Goal: Task Accomplishment & Management: Complete application form

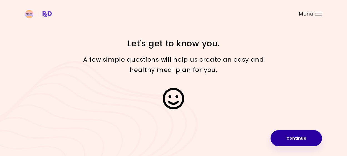
click at [294, 137] on button "Continue" at bounding box center [295, 138] width 51 height 16
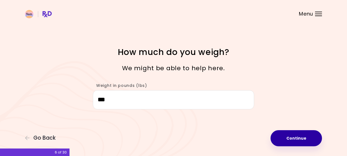
type input "***"
click at [302, 140] on button "Continue" at bounding box center [295, 138] width 51 height 16
select select "****"
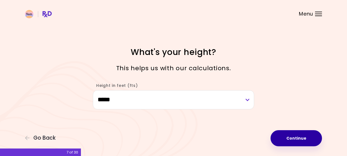
click at [302, 140] on button "Continue" at bounding box center [295, 138] width 51 height 16
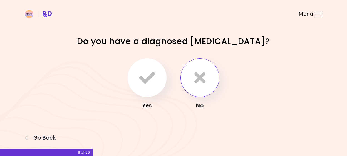
click at [196, 74] on icon "button" at bounding box center [199, 78] width 11 height 16
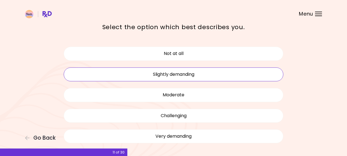
scroll to position [25, 0]
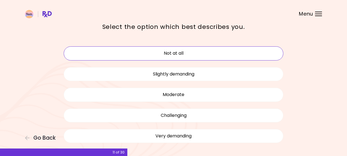
click at [182, 54] on button "Not at all" at bounding box center [173, 53] width 219 height 14
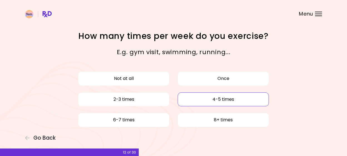
click at [216, 99] on button "4-5 times" at bounding box center [222, 99] width 91 height 14
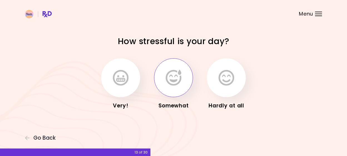
click at [164, 74] on button "button" at bounding box center [173, 77] width 39 height 39
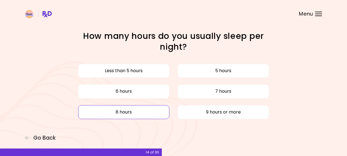
click at [131, 117] on button "8 hours" at bounding box center [123, 112] width 91 height 14
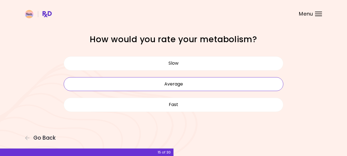
click at [131, 82] on button "Average" at bounding box center [173, 84] width 219 height 14
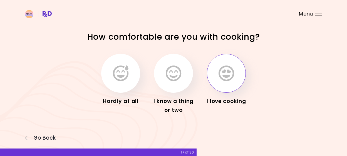
click at [236, 71] on button "button" at bounding box center [226, 73] width 39 height 39
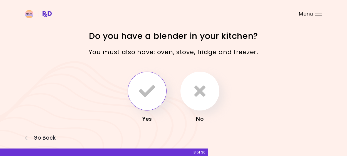
click at [149, 81] on button "button" at bounding box center [146, 91] width 39 height 39
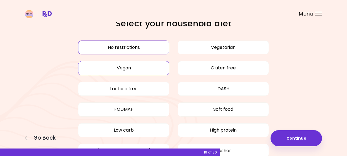
scroll to position [12, 0]
click at [138, 46] on button "No restrictions" at bounding box center [123, 48] width 91 height 14
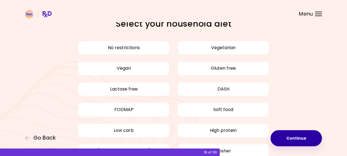
click at [300, 140] on button "Continue" at bounding box center [295, 138] width 51 height 16
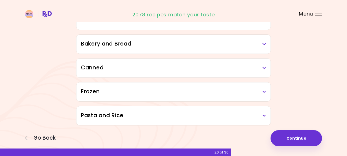
scroll to position [334, 0]
click at [260, 68] on h3 "Canned" at bounding box center [173, 68] width 185 height 8
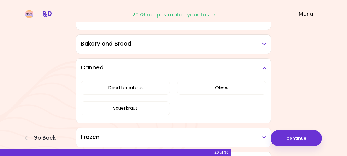
click at [260, 68] on h3 "Canned" at bounding box center [173, 68] width 185 height 8
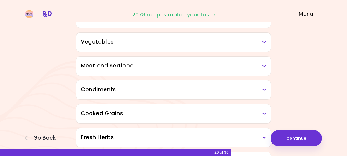
scroll to position [124, 0]
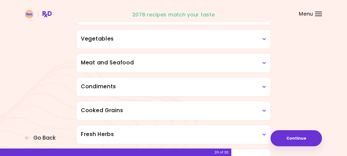
click at [215, 59] on h3 "Meat and Seafood" at bounding box center [173, 63] width 185 height 8
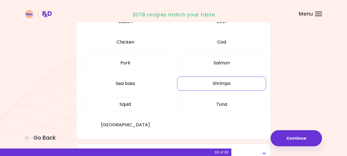
scroll to position [186, 0]
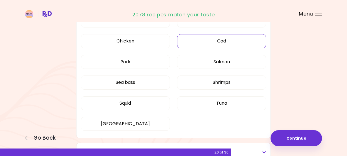
click at [209, 42] on button "Cod" at bounding box center [221, 41] width 89 height 14
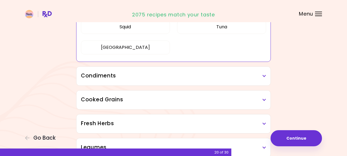
scroll to position [268, 0]
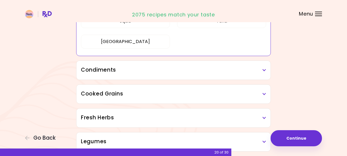
click at [197, 71] on h3 "Condiments" at bounding box center [173, 70] width 185 height 8
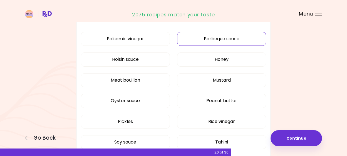
scroll to position [324, 0]
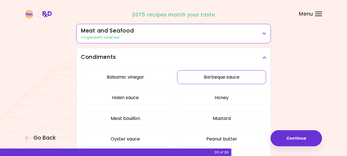
scroll to position [144, 0]
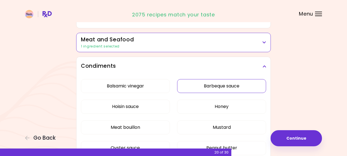
click at [205, 84] on button "Barbeque sauce" at bounding box center [221, 86] width 89 height 14
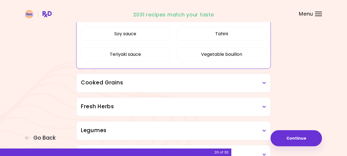
scroll to position [308, 0]
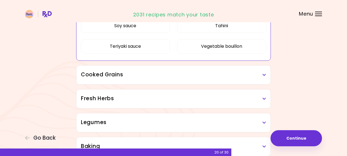
click at [257, 73] on h3 "Cooked Grains" at bounding box center [173, 75] width 185 height 8
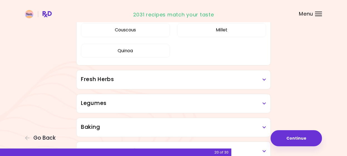
scroll to position [395, 0]
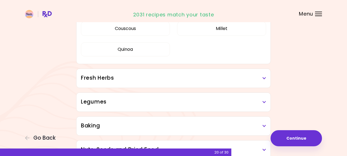
click at [241, 78] on h3 "Fresh Herbs" at bounding box center [173, 78] width 185 height 8
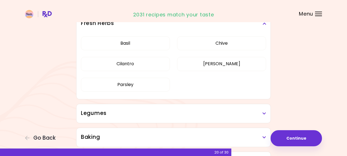
scroll to position [468, 0]
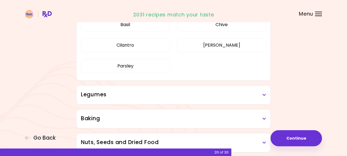
click at [218, 96] on h3 "Legumes" at bounding box center [173, 95] width 185 height 8
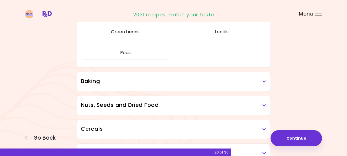
scroll to position [580, 0]
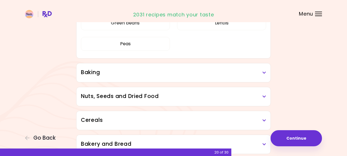
click at [229, 67] on div "Baking" at bounding box center [173, 72] width 194 height 19
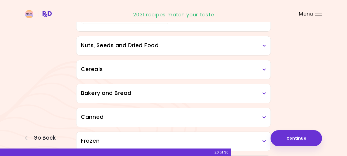
scroll to position [703, 0]
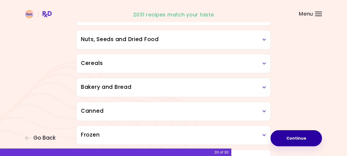
click at [298, 140] on button "Continue" at bounding box center [295, 138] width 51 height 16
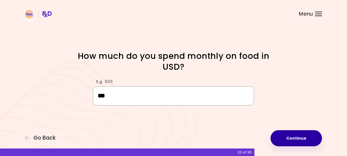
type input "***"
click at [299, 137] on button "Continue" at bounding box center [295, 138] width 51 height 16
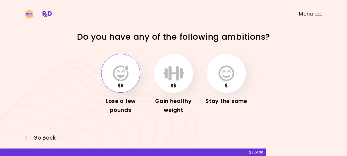
click at [121, 74] on icon "button" at bounding box center [121, 73] width 16 height 16
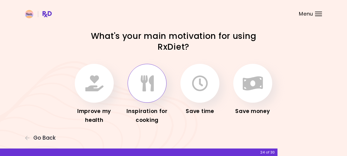
click at [159, 79] on button "button" at bounding box center [146, 83] width 39 height 39
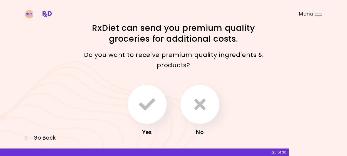
scroll to position [4, 0]
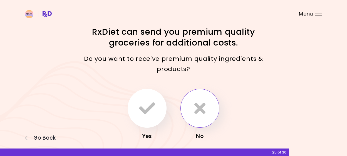
click at [197, 107] on icon "button" at bounding box center [199, 108] width 11 height 16
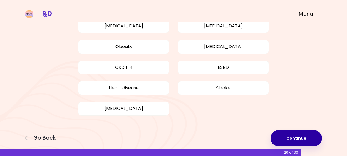
scroll to position [73, 0]
click at [303, 136] on button "Continue" at bounding box center [295, 138] width 51 height 16
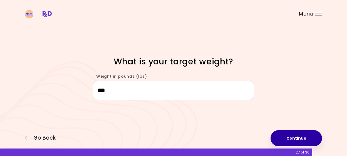
type input "***"
click at [306, 134] on button "Continue" at bounding box center [295, 138] width 51 height 16
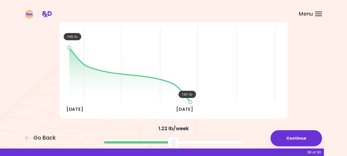
scroll to position [52, 0]
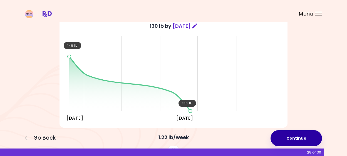
click at [292, 140] on button "Continue" at bounding box center [295, 138] width 51 height 16
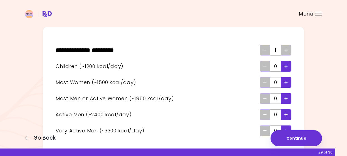
scroll to position [21, 0]
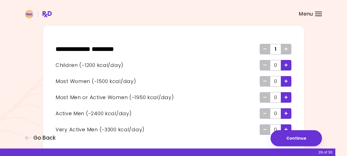
click at [286, 96] on icon "Add - Man or Active Woman" at bounding box center [285, 98] width 3 height 4
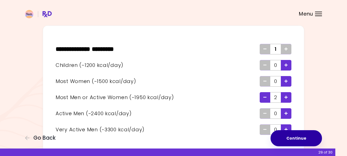
click at [293, 138] on button "Continue" at bounding box center [295, 138] width 51 height 16
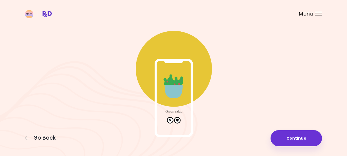
scroll to position [32, 0]
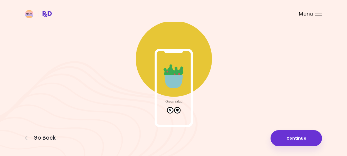
click at [180, 88] on img at bounding box center [173, 71] width 111 height 111
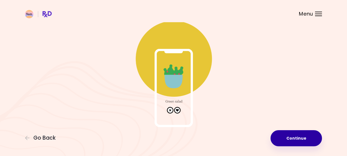
click at [294, 138] on button "Continue" at bounding box center [295, 138] width 51 height 16
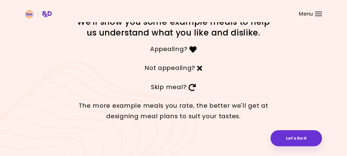
scroll to position [14, 0]
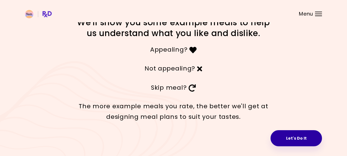
click at [294, 140] on button "Let's Do It" at bounding box center [295, 138] width 51 height 16
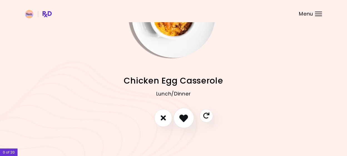
scroll to position [49, 0]
click at [182, 115] on icon "I like this recipe" at bounding box center [183, 118] width 9 height 9
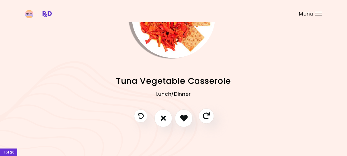
click at [207, 114] on icon "Skip" at bounding box center [205, 115] width 7 height 7
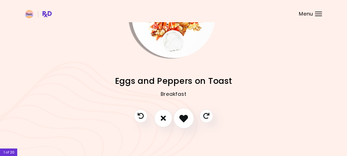
click at [186, 117] on icon "I like this recipe" at bounding box center [183, 118] width 9 height 9
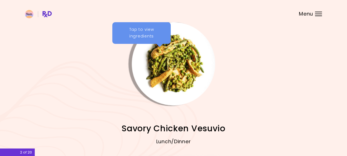
scroll to position [0, 0]
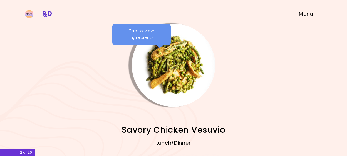
click at [142, 31] on div "Tap to view ingredients" at bounding box center [141, 35] width 58 height 22
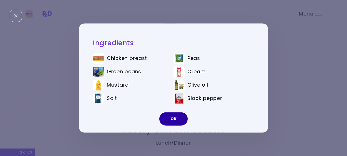
click at [172, 118] on button "OK" at bounding box center [173, 118] width 28 height 13
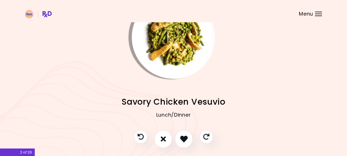
scroll to position [33, 0]
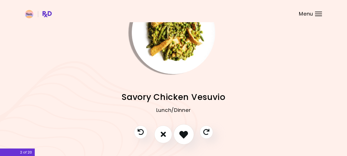
click at [185, 136] on icon "I like this recipe" at bounding box center [183, 134] width 9 height 9
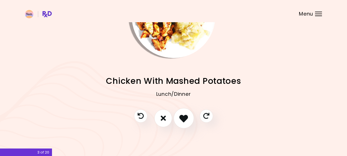
click at [184, 117] on icon "I like this recipe" at bounding box center [183, 118] width 9 height 9
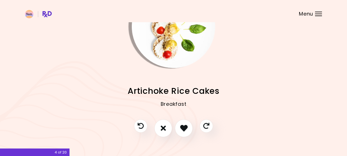
scroll to position [45, 0]
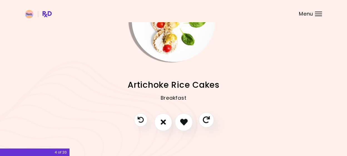
click at [206, 122] on icon "Skip" at bounding box center [205, 119] width 7 height 7
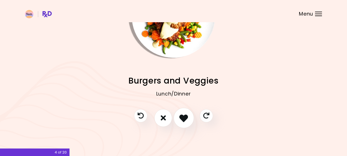
scroll to position [49, 0]
click at [183, 114] on icon "I like this recipe" at bounding box center [183, 118] width 9 height 9
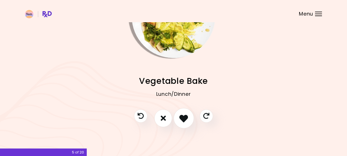
click at [181, 116] on icon "I like this recipe" at bounding box center [183, 118] width 9 height 9
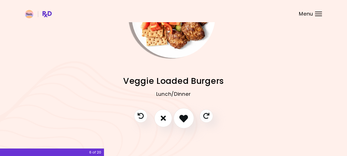
click at [184, 119] on icon "I like this recipe" at bounding box center [183, 118] width 9 height 9
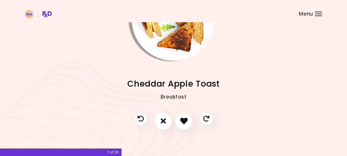
scroll to position [46, 0]
click at [206, 116] on icon "Skip" at bounding box center [205, 118] width 7 height 7
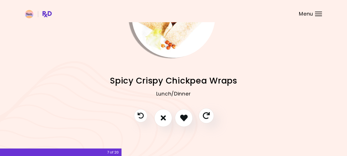
scroll to position [49, 0]
click at [205, 115] on icon "Skip" at bounding box center [205, 115] width 7 height 7
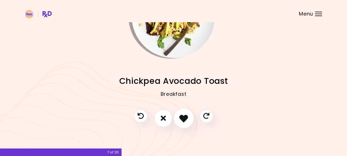
click at [180, 117] on icon "I like this recipe" at bounding box center [183, 118] width 9 height 9
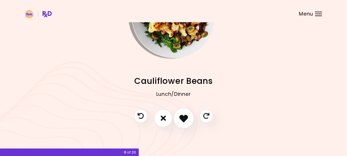
click at [184, 113] on button "I like this recipe" at bounding box center [183, 118] width 21 height 21
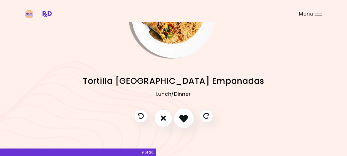
click at [184, 115] on icon "I like this recipe" at bounding box center [183, 118] width 9 height 9
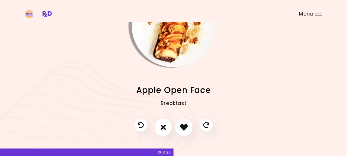
scroll to position [43, 0]
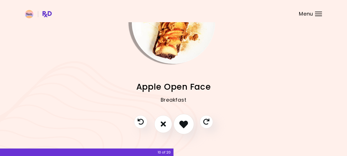
click at [184, 119] on button "I like this recipe" at bounding box center [183, 124] width 21 height 21
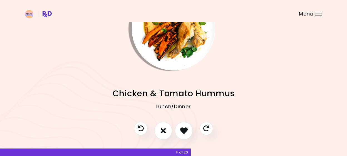
scroll to position [43, 0]
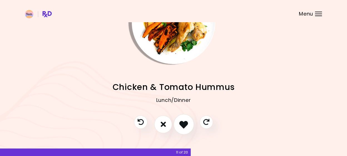
click at [183, 126] on icon "I like this recipe" at bounding box center [183, 124] width 9 height 9
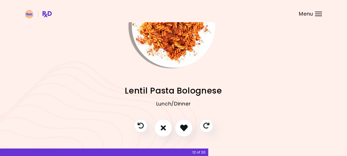
scroll to position [47, 0]
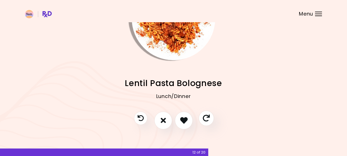
click at [206, 120] on icon "Skip" at bounding box center [205, 118] width 7 height 7
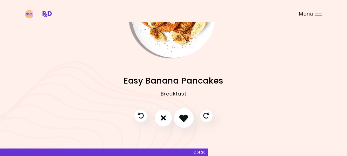
scroll to position [49, 0]
click at [184, 115] on icon "I like this recipe" at bounding box center [183, 118] width 9 height 9
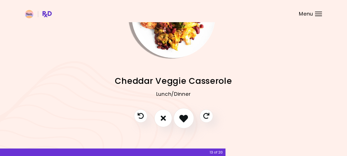
click at [182, 118] on icon "I like this recipe" at bounding box center [183, 118] width 9 height 9
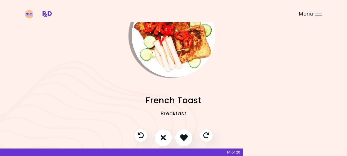
scroll to position [31, 0]
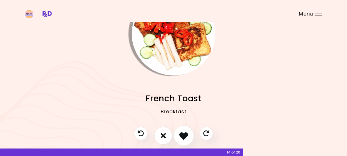
click at [183, 136] on icon "I like this recipe" at bounding box center [183, 135] width 9 height 9
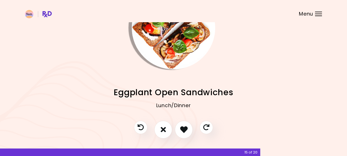
scroll to position [42, 0]
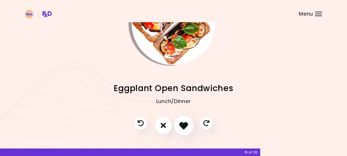
click at [185, 129] on icon "I like this recipe" at bounding box center [183, 125] width 9 height 9
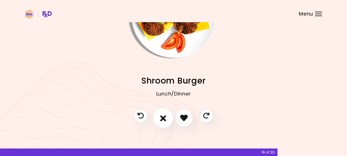
scroll to position [49, 0]
click at [164, 121] on icon "I don't like this recipe" at bounding box center [163, 118] width 6 height 9
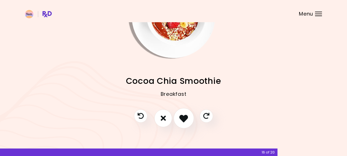
click at [186, 116] on icon "I like this recipe" at bounding box center [183, 118] width 9 height 9
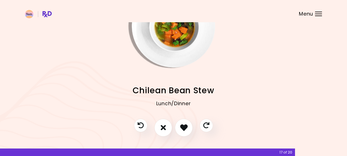
scroll to position [46, 0]
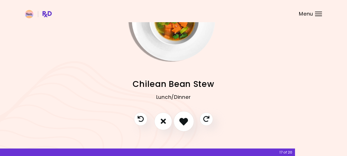
click at [184, 123] on icon "I like this recipe" at bounding box center [183, 121] width 9 height 9
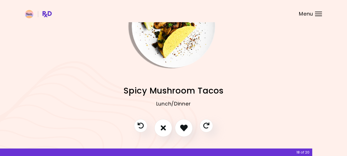
scroll to position [48, 0]
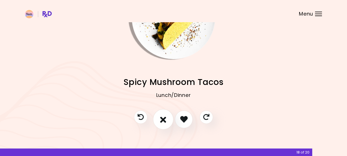
click at [164, 118] on icon "I don't like this recipe" at bounding box center [163, 119] width 6 height 9
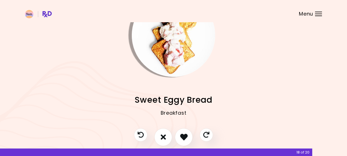
scroll to position [32, 0]
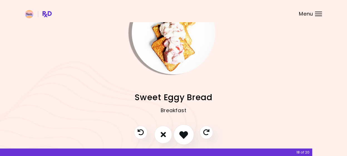
click at [180, 131] on icon "I like this recipe" at bounding box center [183, 134] width 9 height 9
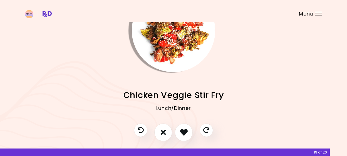
scroll to position [34, 0]
click at [167, 129] on button "I don't like this recipe" at bounding box center [163, 132] width 21 height 21
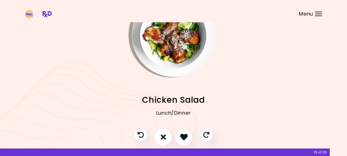
scroll to position [49, 0]
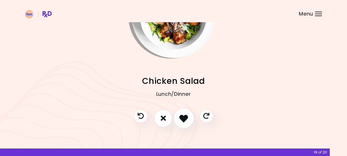
click at [182, 123] on button "I like this recipe" at bounding box center [183, 118] width 21 height 21
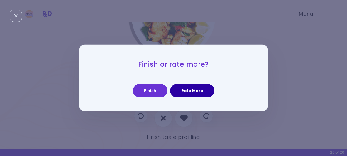
click at [192, 89] on button "Rate More" at bounding box center [192, 90] width 44 height 13
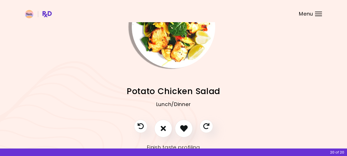
scroll to position [41, 0]
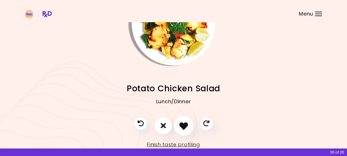
click at [186, 122] on icon "I like this recipe" at bounding box center [183, 125] width 9 height 9
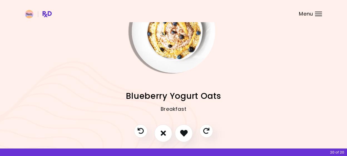
scroll to position [39, 0]
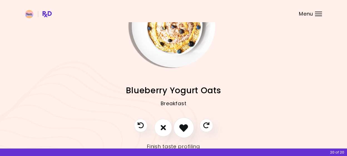
click at [184, 127] on icon "I like this recipe" at bounding box center [183, 127] width 9 height 9
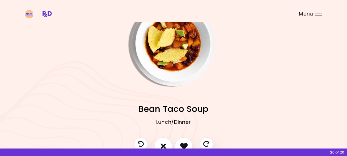
scroll to position [27, 0]
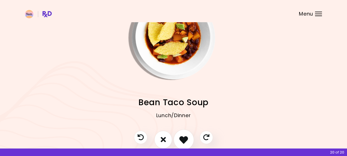
click at [183, 136] on icon "I like this recipe" at bounding box center [183, 139] width 9 height 9
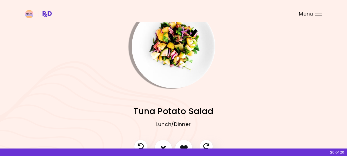
scroll to position [35, 0]
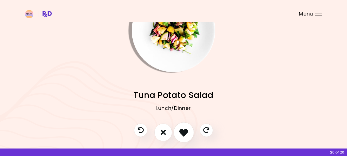
click at [184, 132] on icon "I like this recipe" at bounding box center [183, 132] width 9 height 9
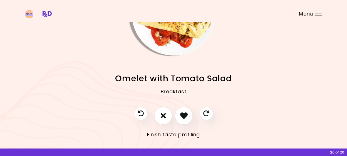
scroll to position [57, 0]
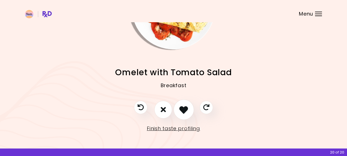
click at [184, 108] on icon "I like this recipe" at bounding box center [183, 109] width 9 height 9
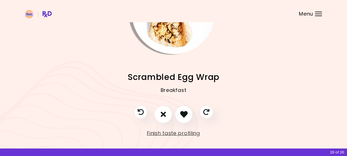
scroll to position [56, 0]
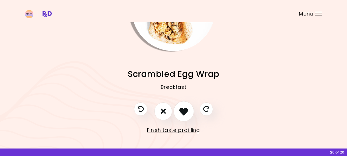
click at [183, 108] on icon "I like this recipe" at bounding box center [183, 111] width 9 height 9
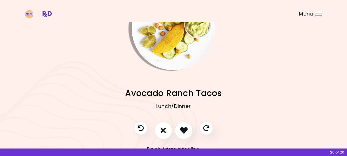
scroll to position [39, 0]
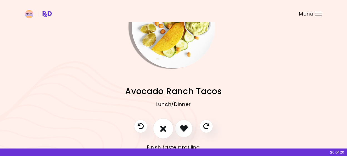
click at [166, 121] on button "I don't like this recipe" at bounding box center [163, 128] width 21 height 21
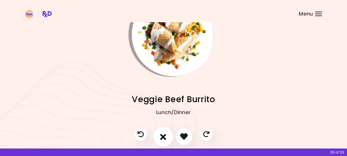
scroll to position [35, 0]
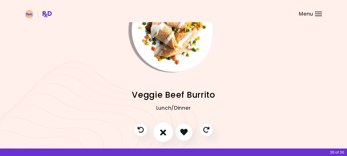
click at [163, 131] on icon "I don't like this recipe" at bounding box center [163, 132] width 6 height 9
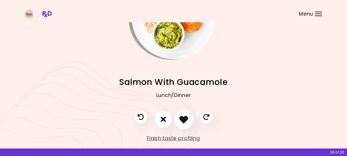
scroll to position [51, 0]
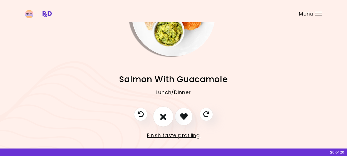
click at [163, 116] on icon "I don't like this recipe" at bounding box center [163, 116] width 6 height 9
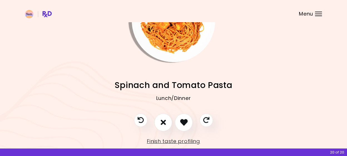
scroll to position [48, 0]
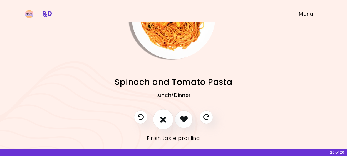
click at [162, 120] on icon "I don't like this recipe" at bounding box center [163, 119] width 6 height 9
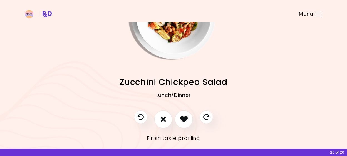
click at [165, 139] on link "Finish taste profiling" at bounding box center [173, 138] width 53 height 9
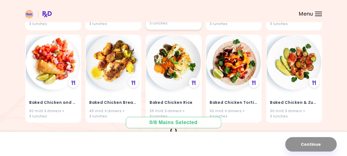
scroll to position [701, 0]
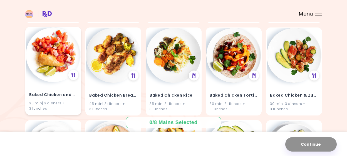
click at [51, 59] on img at bounding box center [53, 54] width 55 height 55
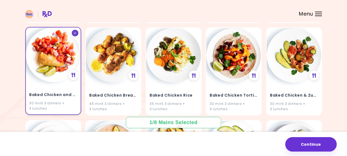
click at [52, 93] on h4 "Baked Chicken and Salsa" at bounding box center [53, 95] width 48 height 9
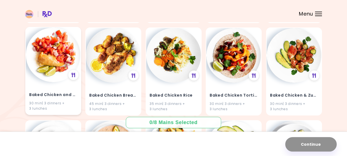
click at [52, 93] on h4 "Baked Chicken and Salsa" at bounding box center [53, 95] width 48 height 9
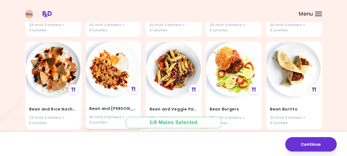
scroll to position [1059, 0]
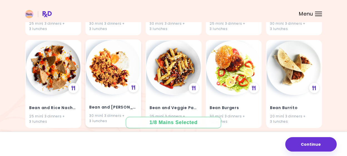
click at [110, 65] on img at bounding box center [113, 67] width 55 height 55
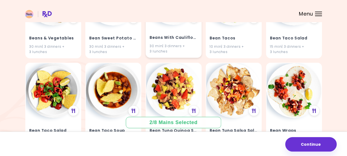
scroll to position [1685, 0]
